Goal: Complete application form: Complete application form

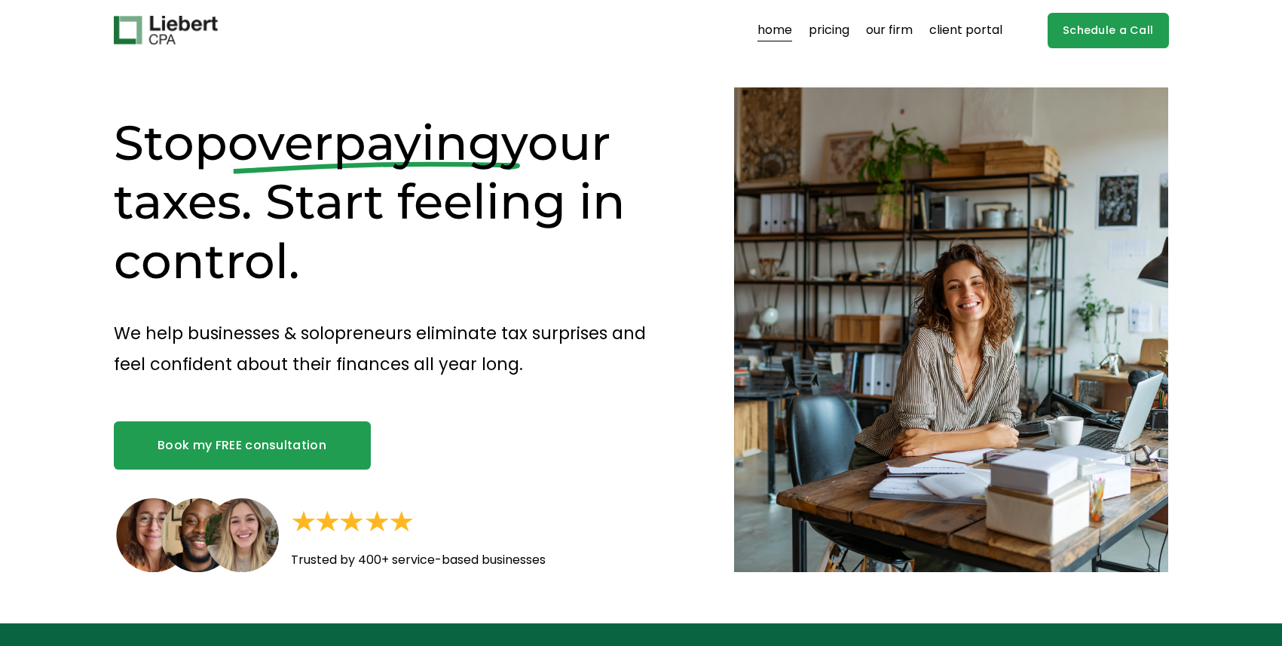
click at [265, 431] on link "Book my FREE consultation" at bounding box center [242, 445] width 257 height 48
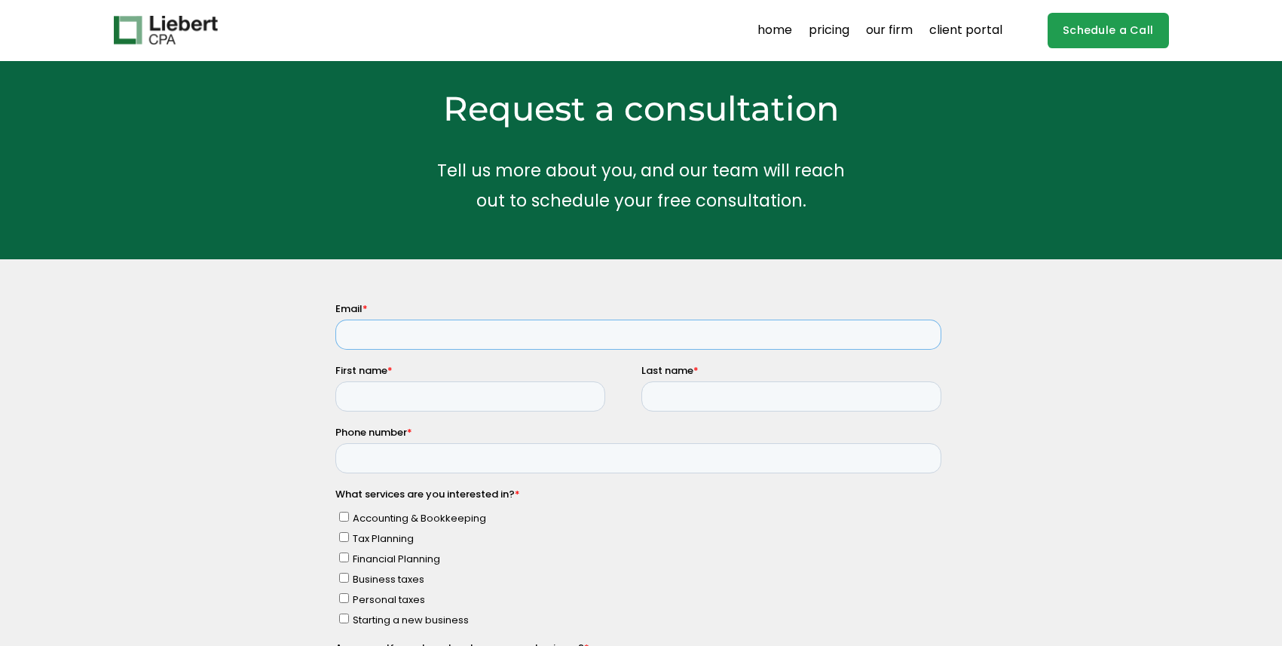
click at [408, 339] on input "Email *" at bounding box center [638, 335] width 606 height 30
type input "patriciabeel@hotmail.com"
click at [418, 390] on input "First name *" at bounding box center [470, 396] width 270 height 30
type input "Patricia"
click at [670, 397] on input "Last name *" at bounding box center [791, 396] width 300 height 30
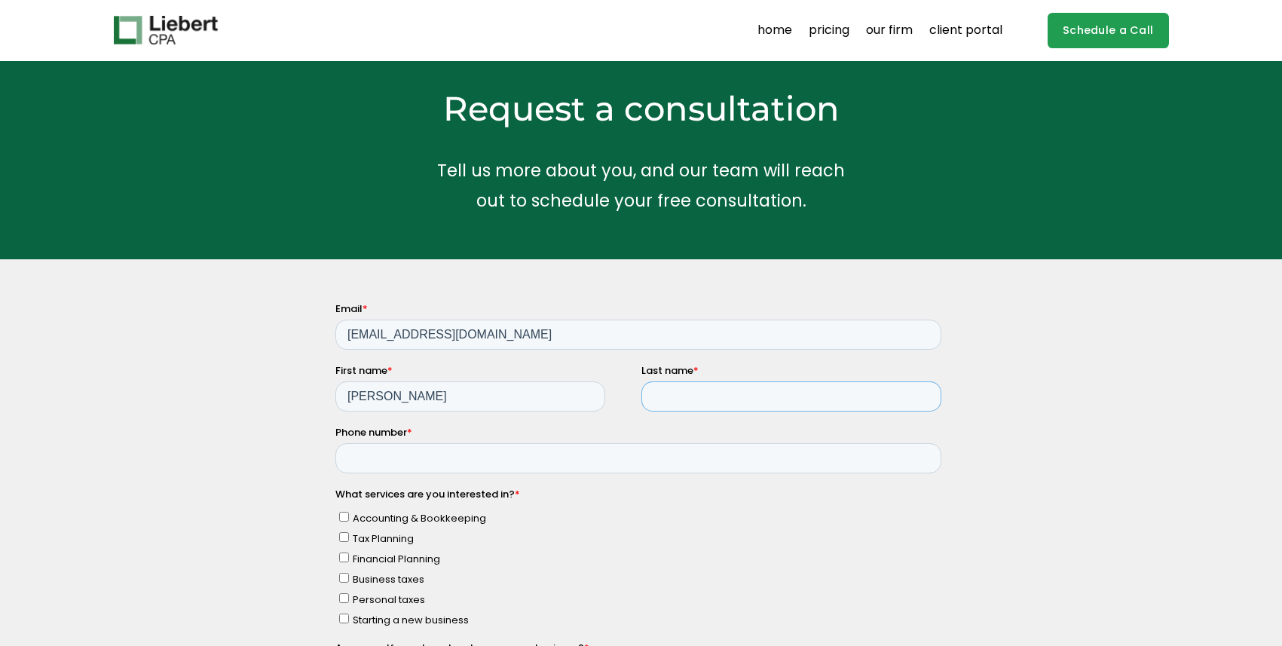
type input "Beel"
click at [461, 448] on input "Phone number *" at bounding box center [638, 458] width 606 height 30
type input "16464640566"
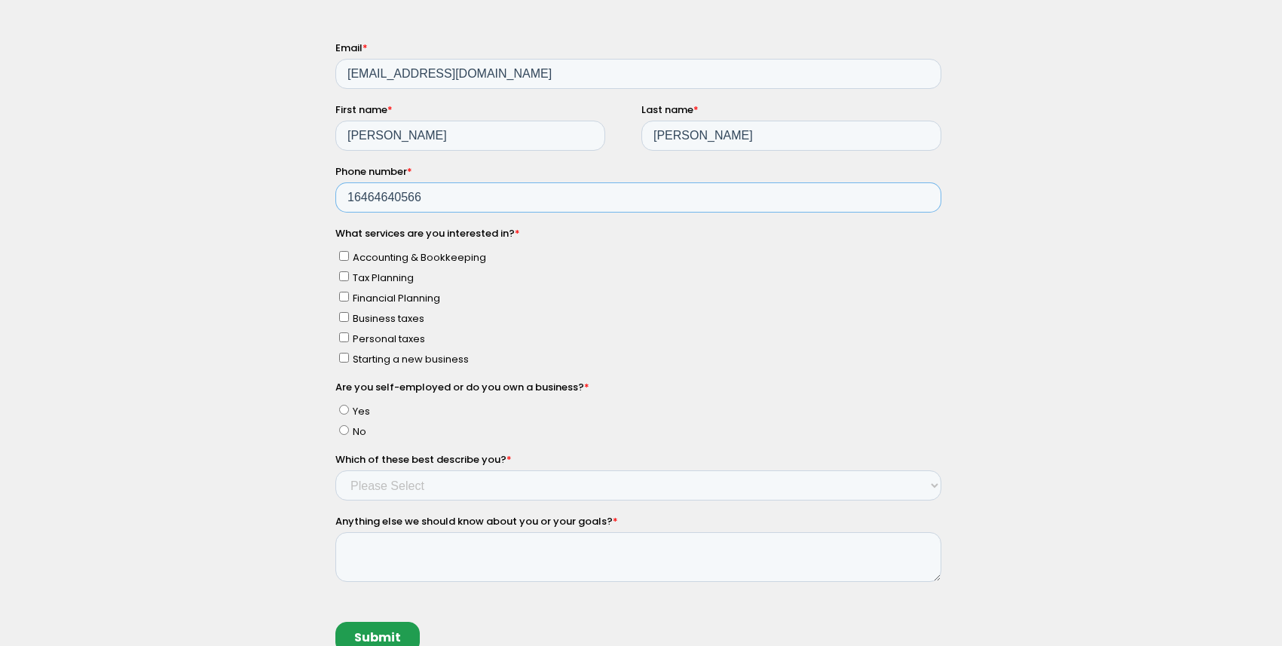
scroll to position [273, 0]
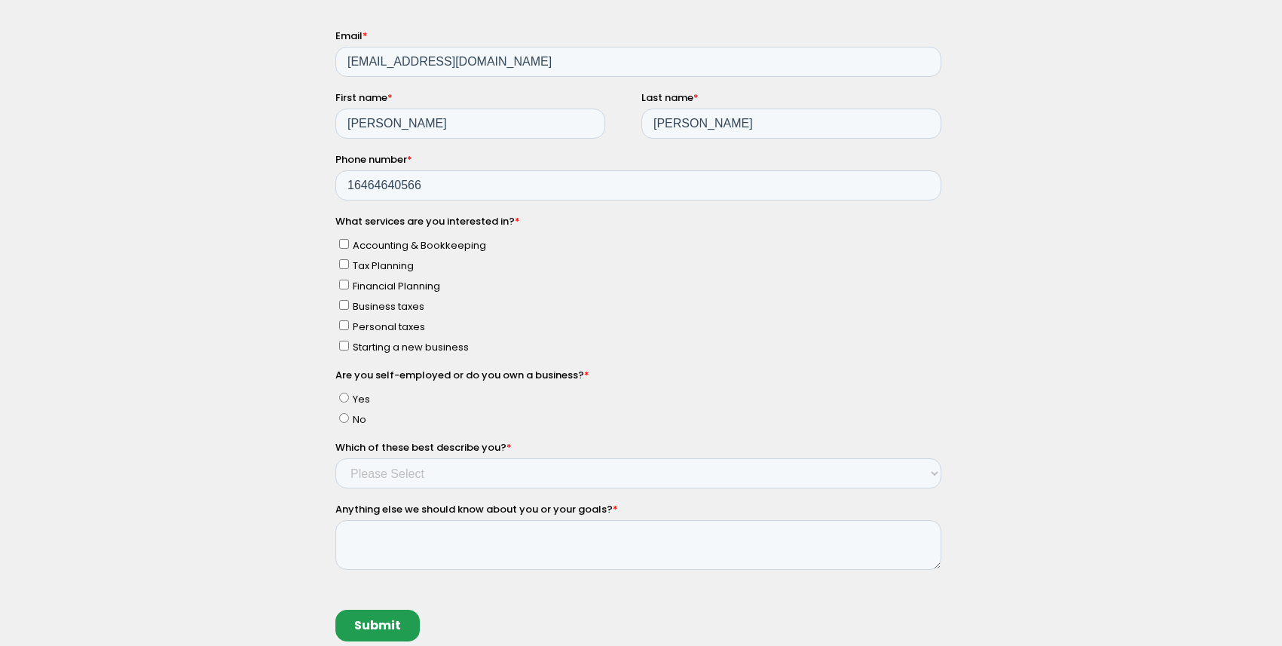
click at [345, 265] on input "Tax Planning" at bounding box center [343, 264] width 10 height 10
checkbox input "true"
click at [340, 246] on input "Accounting & Bookkeeping" at bounding box center [343, 244] width 10 height 10
checkbox input "true"
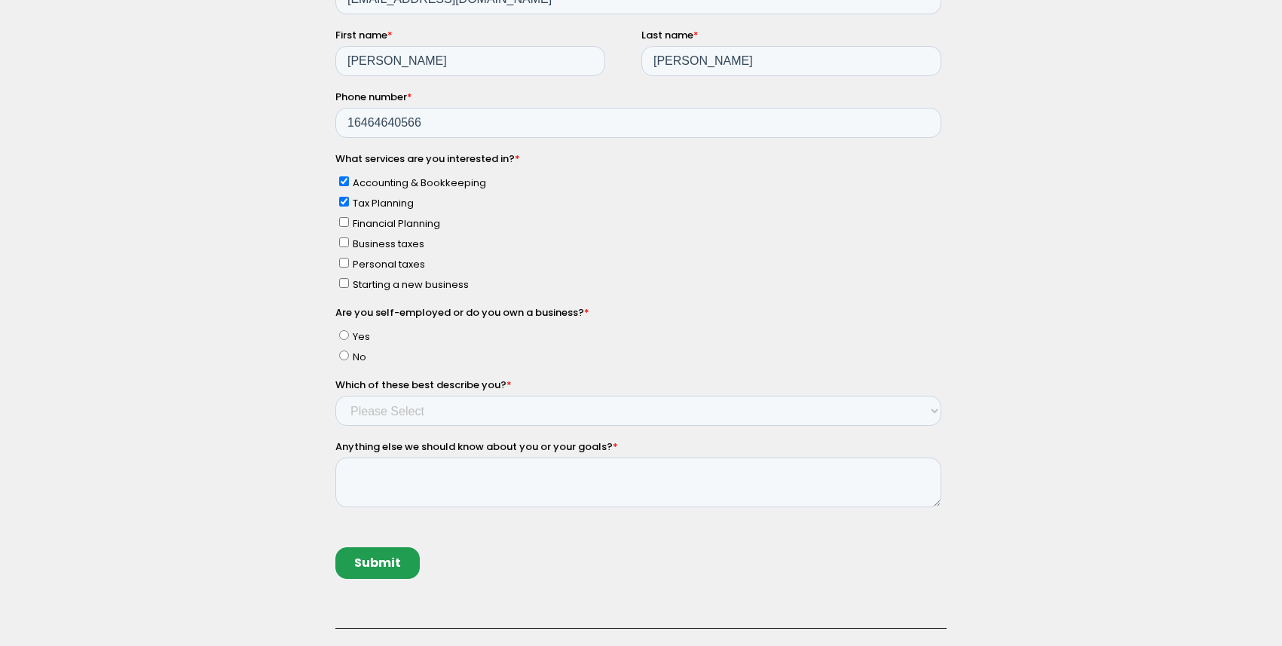
scroll to position [341, 0]
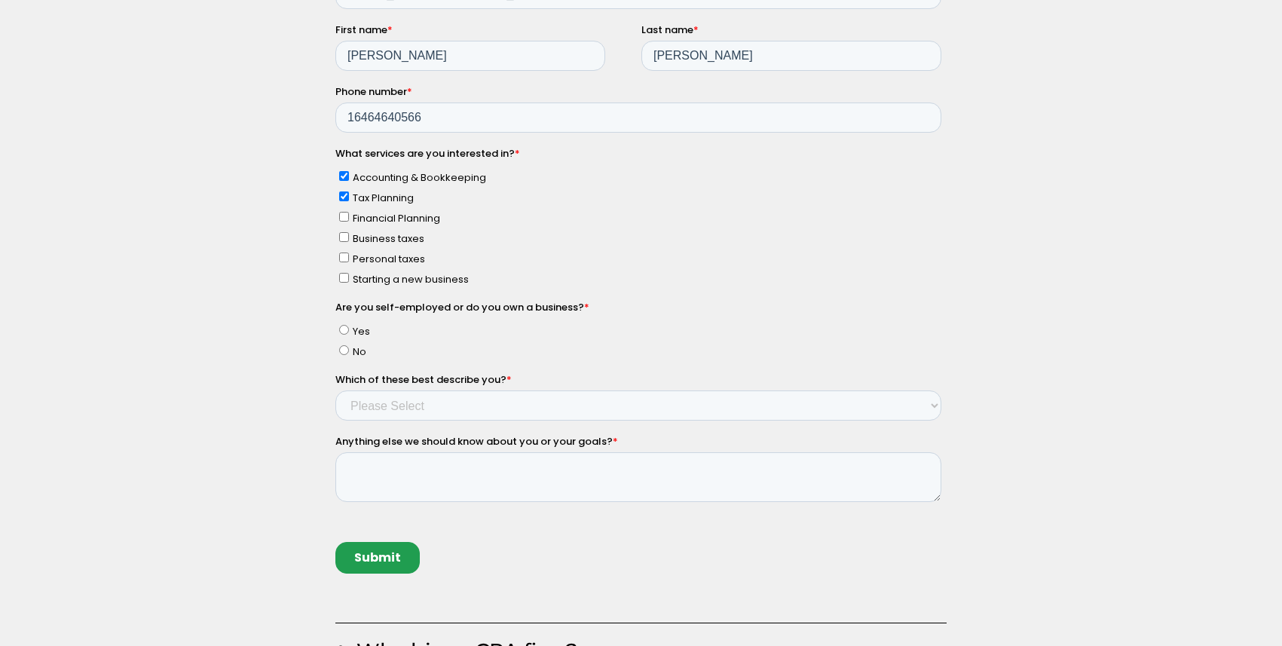
click at [343, 237] on input "Business taxes" at bounding box center [343, 238] width 10 height 10
checkbox input "true"
click at [344, 257] on input "Personal taxes" at bounding box center [343, 258] width 10 height 10
checkbox input "true"
click at [343, 200] on input "Tax Planning" at bounding box center [343, 197] width 10 height 10
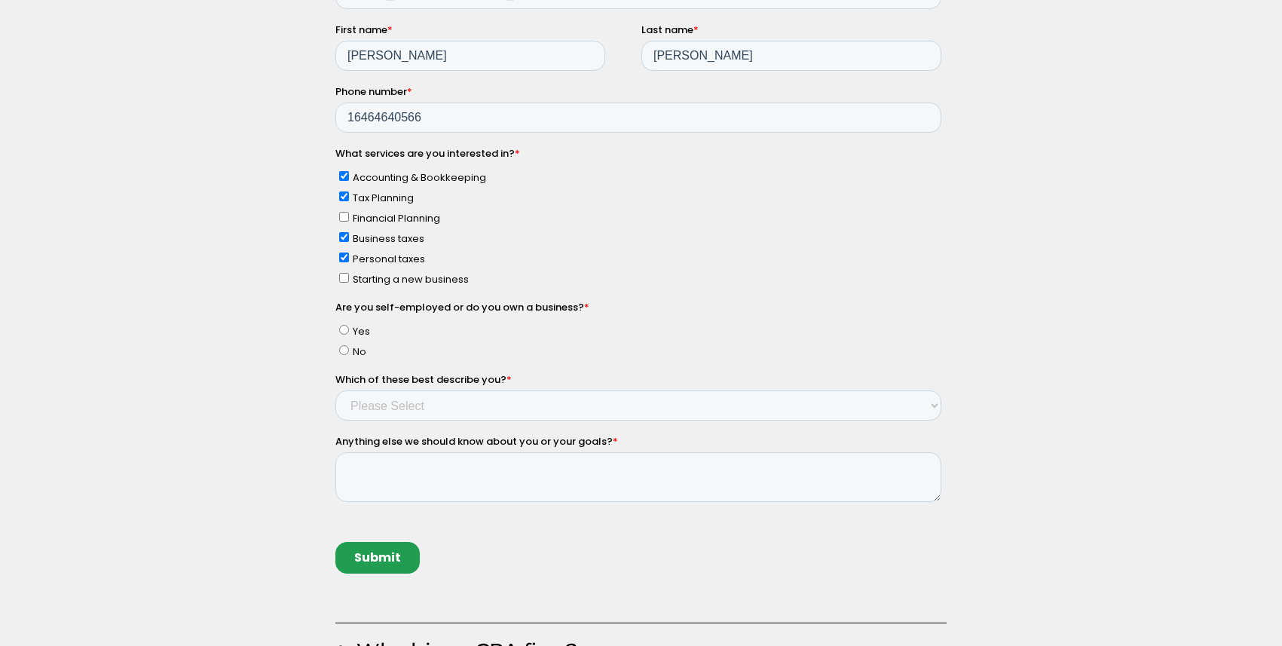
checkbox input "false"
click at [344, 331] on input "Yes" at bounding box center [343, 331] width 10 height 10
radio input "true"
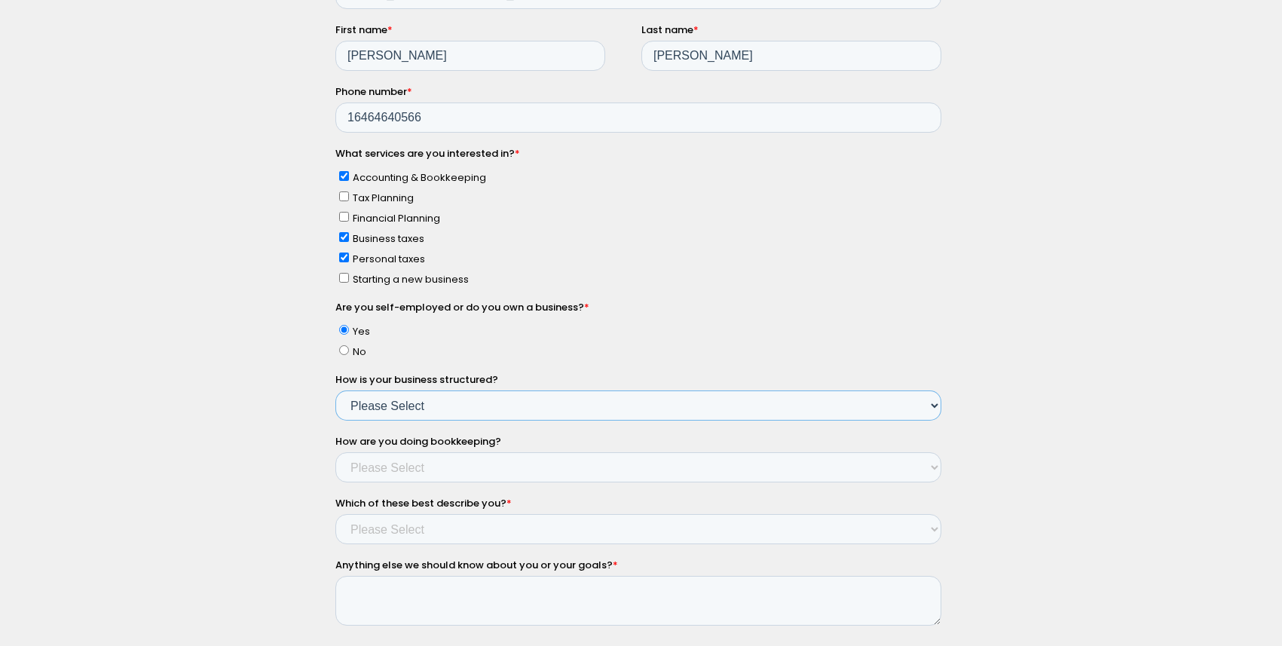
click at [375, 407] on select "Please Select Single Member LLC Multi Member LLC S Corporation C Corporation Pa…" at bounding box center [638, 406] width 606 height 30
select select "Yes - Single Member LLC"
click at [335, 421] on select "Please Select Single Member LLC Multi Member LLC S Corporation C Corporation Pa…" at bounding box center [638, 406] width 606 height 30
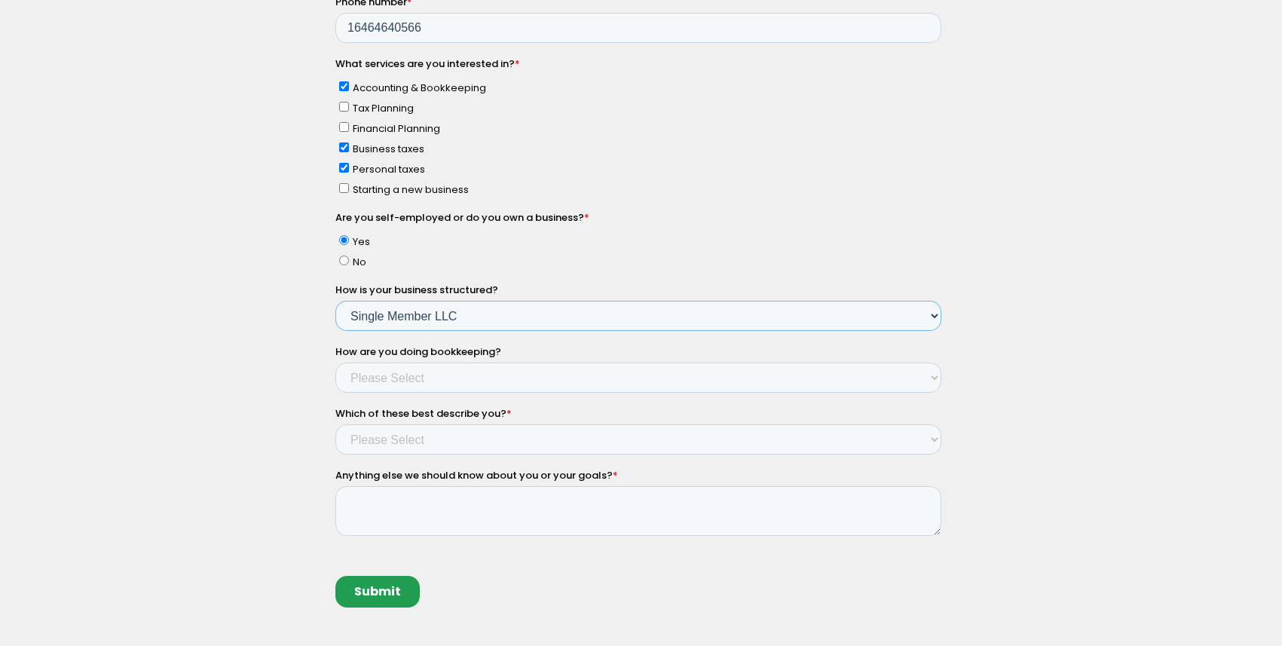
scroll to position [434, 0]
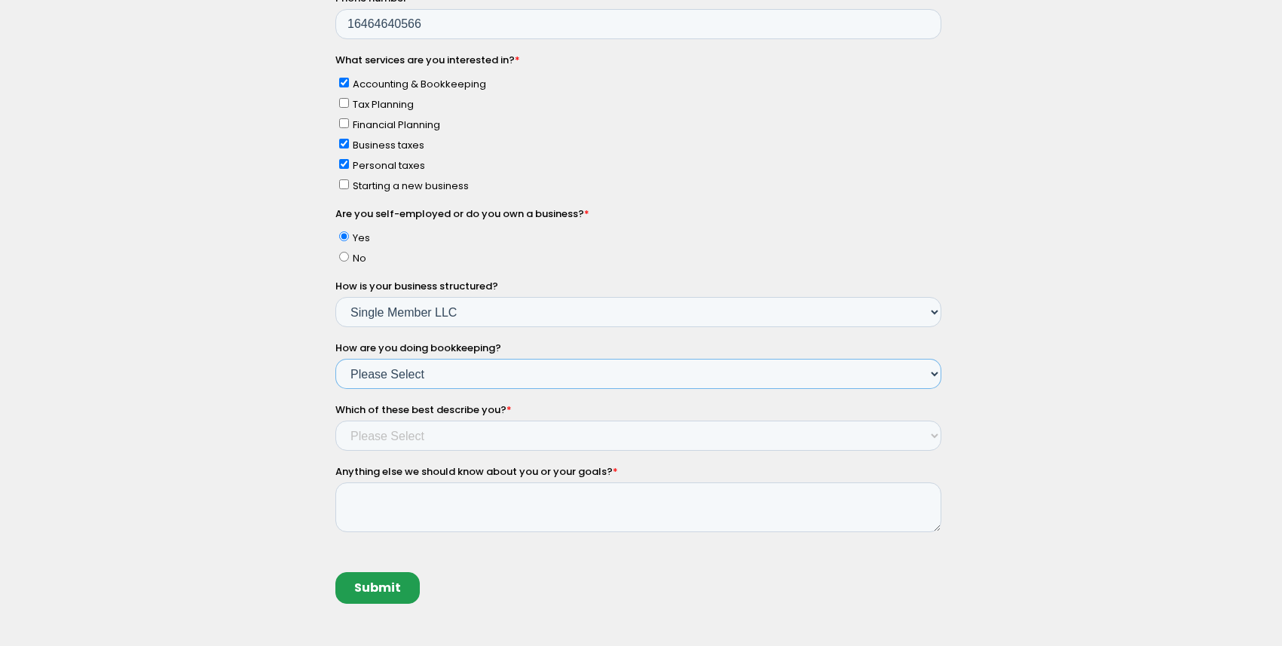
click at [400, 371] on select "Please Select Not doing any bookkeeping Myself - Spreadsheets Myself - Bookkeep…" at bounding box center [638, 375] width 606 height 30
select select "Myself - Bookkeeping software"
click at [335, 390] on select "Please Select Not doing any bookkeeping Myself - Spreadsheets Myself - Bookkeep…" at bounding box center [638, 375] width 606 height 30
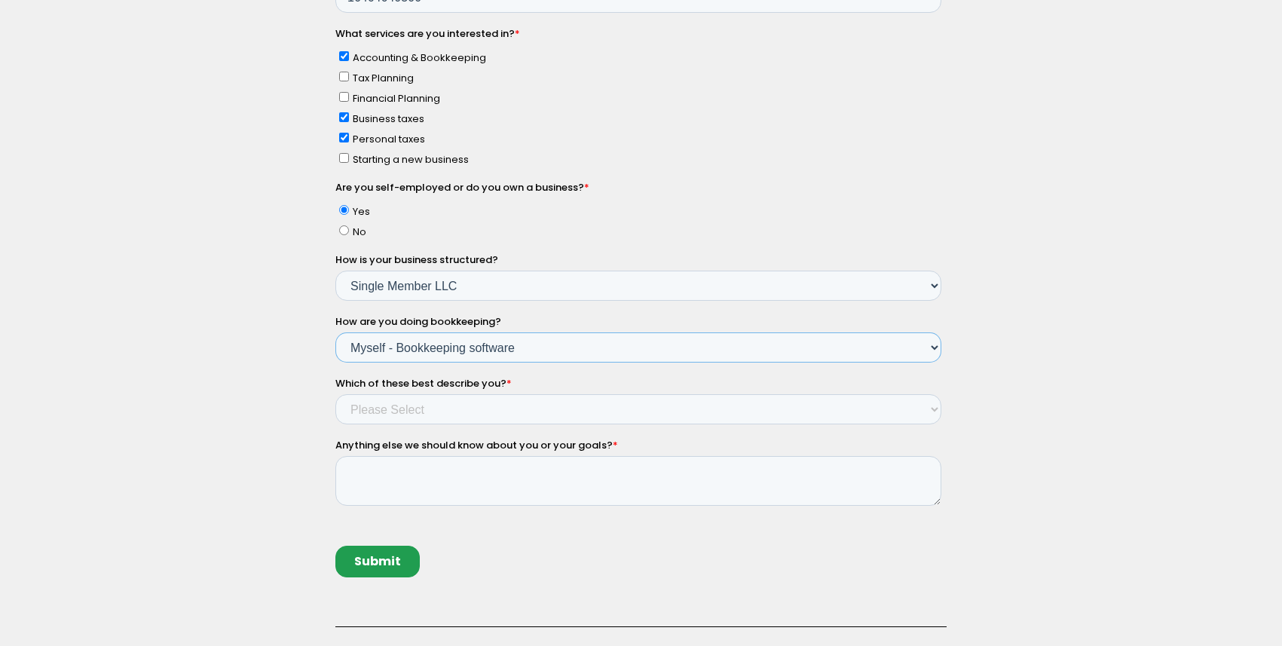
scroll to position [461, 0]
click at [386, 406] on select "Please Select Income < $100k Income between $100k-$250k Income between $250k-$5…" at bounding box center [638, 409] width 606 height 30
select select "Income < $100k"
click at [335, 424] on select "Please Select Income < $100k Income between $100k-$250k Income between $250k-$5…" at bounding box center [638, 409] width 606 height 30
click at [371, 475] on textarea "Anything else we should know about you or your goals? *" at bounding box center [638, 481] width 606 height 50
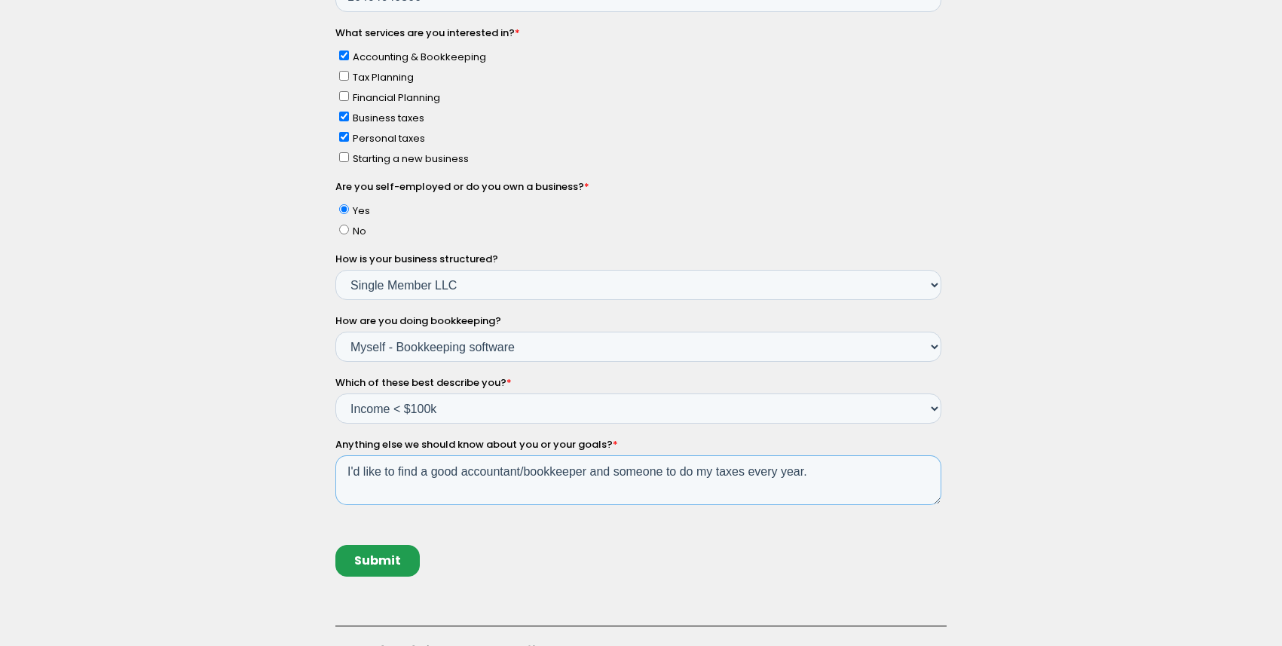
drag, startPoint x: 817, startPoint y: 470, endPoint x: 750, endPoint y: 475, distance: 67.2
click at [750, 475] on textarea "I'd like to find a good accountant/bookkeeper and someone to do my taxes every …" at bounding box center [638, 481] width 606 height 50
type textarea "I'd like to find a good accountant/bookkeeper and someone to do my taxes."
click at [390, 559] on input "Submit" at bounding box center [377, 562] width 84 height 32
click at [365, 566] on input "Submit" at bounding box center [377, 562] width 84 height 32
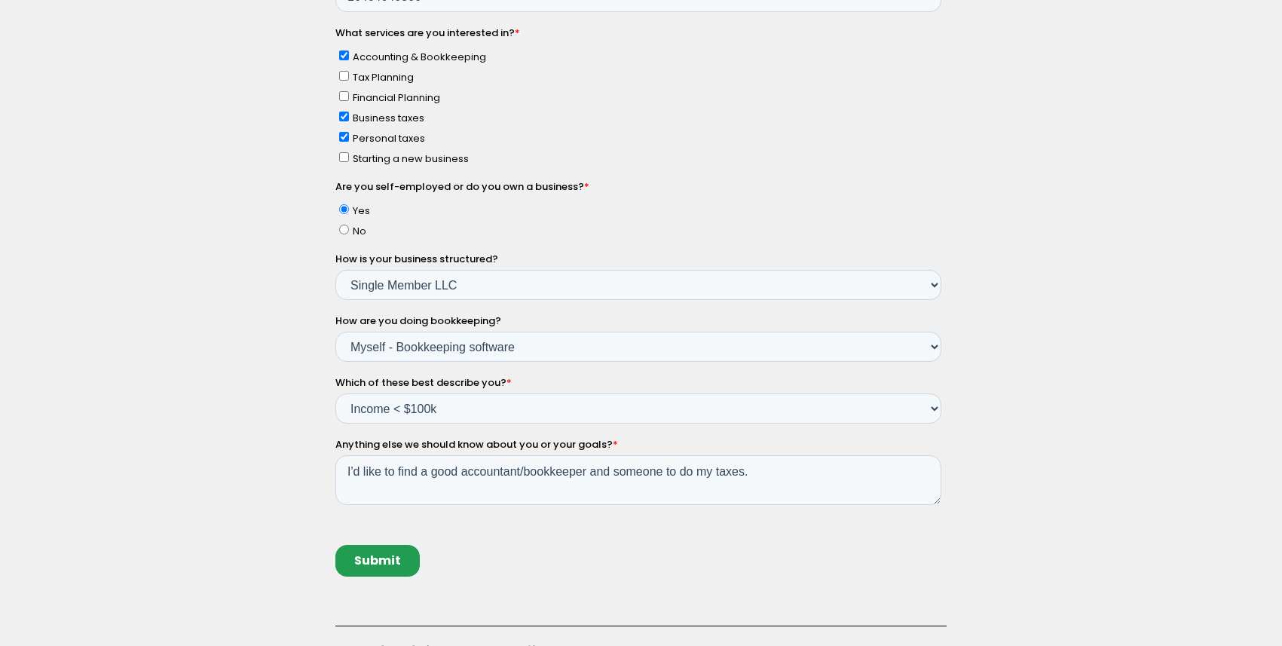
click at [378, 555] on input "Submit" at bounding box center [377, 562] width 84 height 32
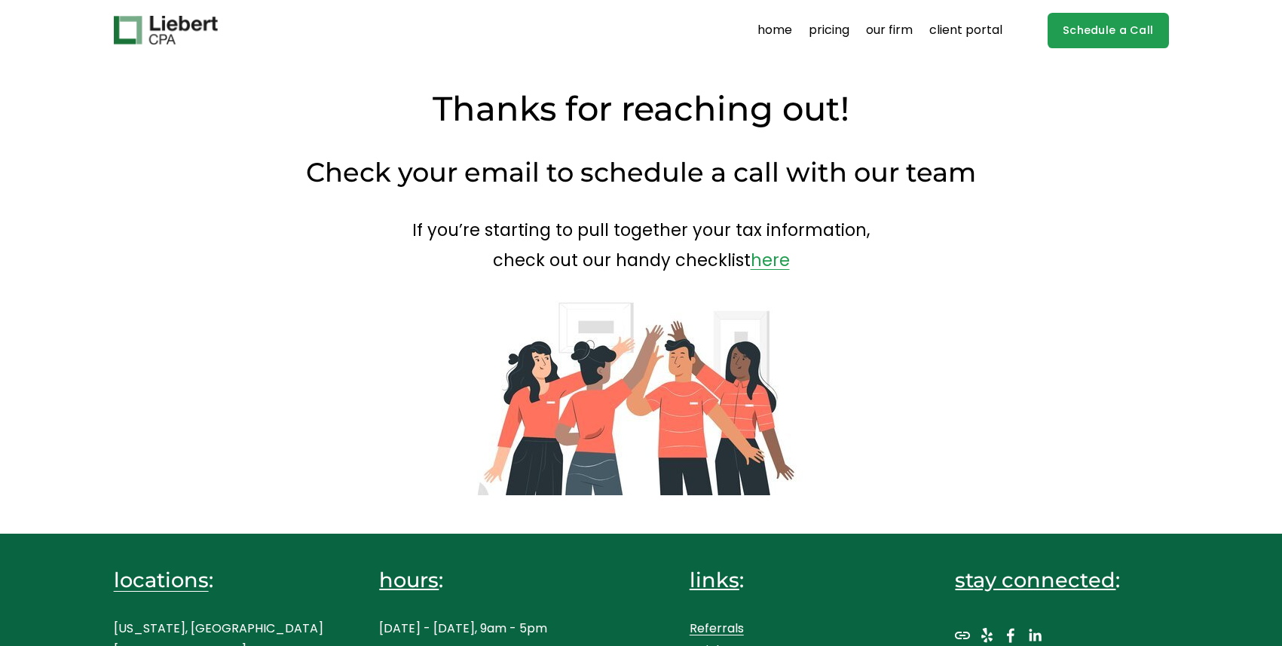
click at [777, 262] on link "here" at bounding box center [770, 260] width 39 height 24
